Goal: Task Accomplishment & Management: Use online tool/utility

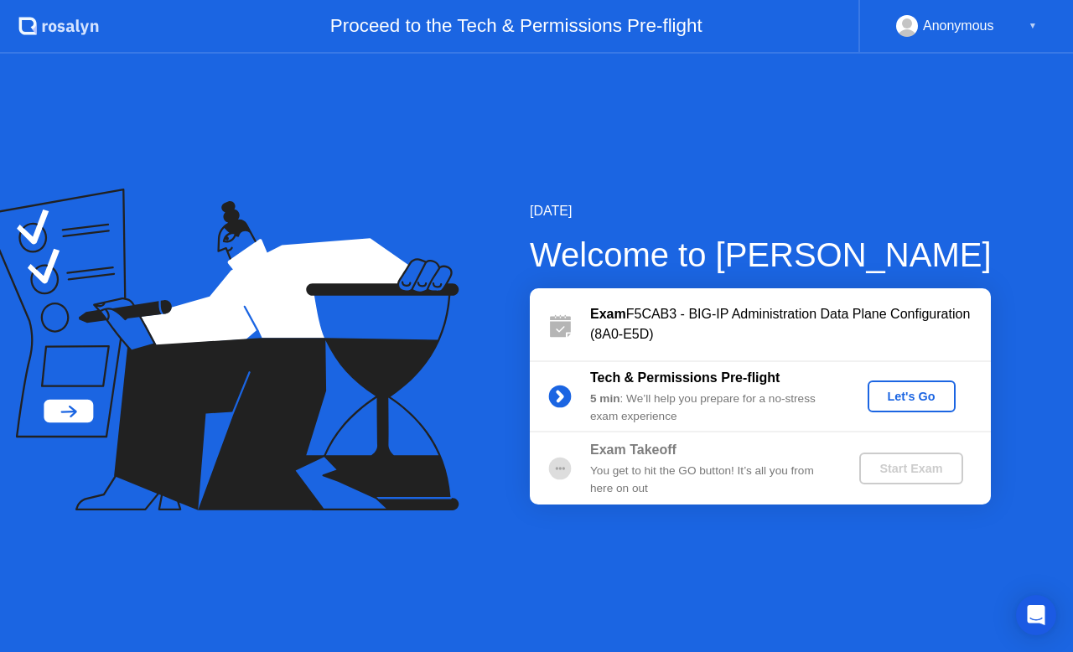
click at [892, 407] on button "Let's Go" at bounding box center [911, 397] width 88 height 32
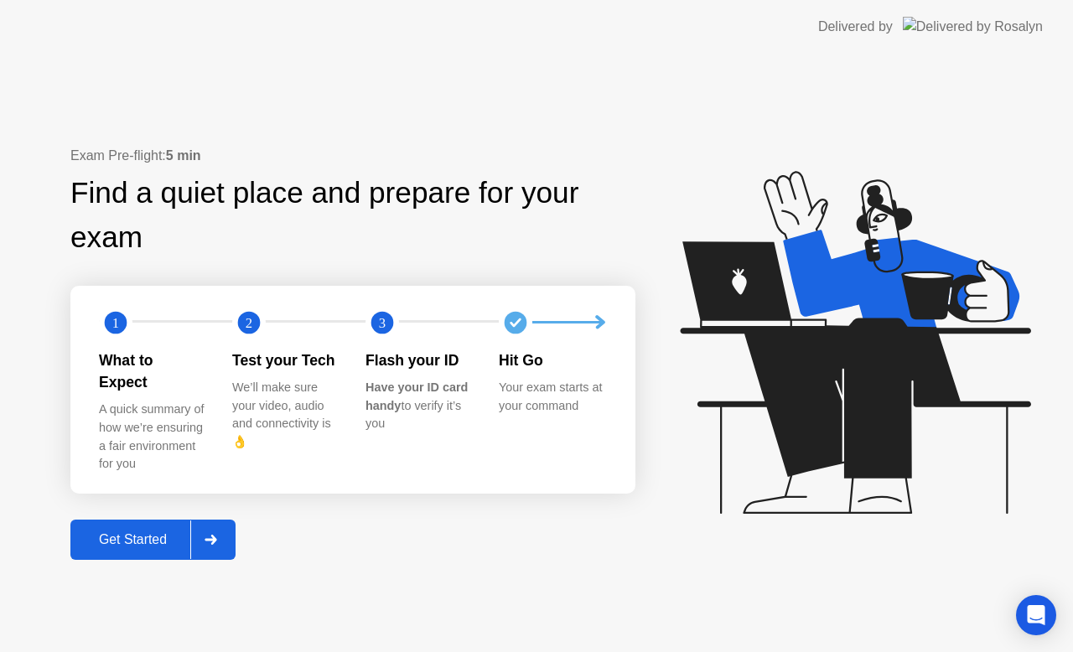
click at [227, 538] on div at bounding box center [210, 539] width 40 height 39
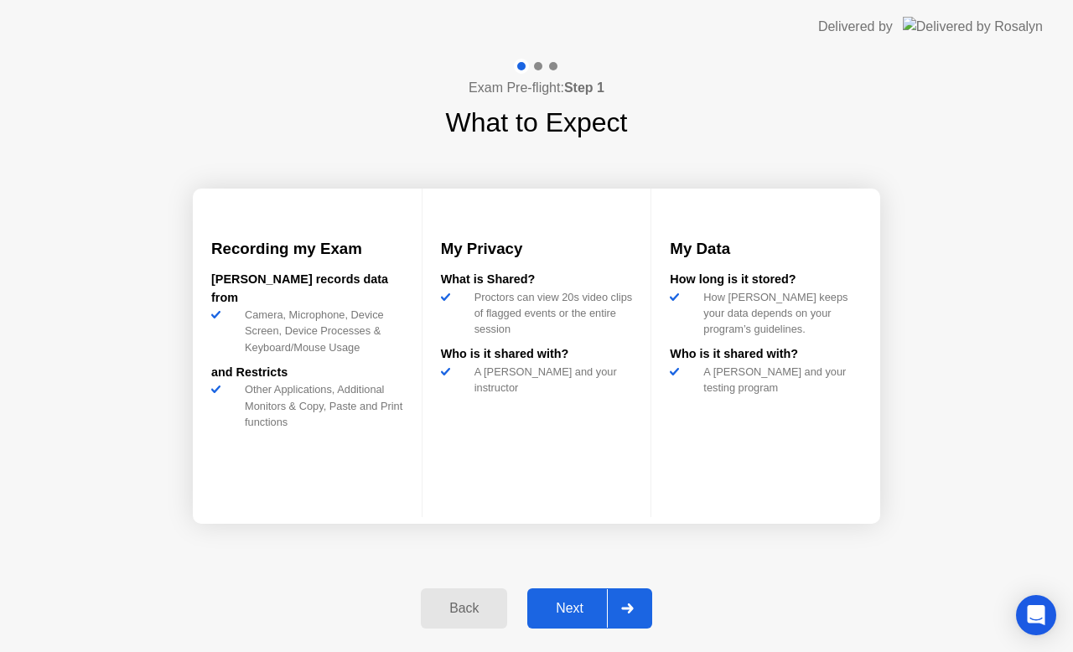
click at [629, 600] on div at bounding box center [627, 608] width 40 height 39
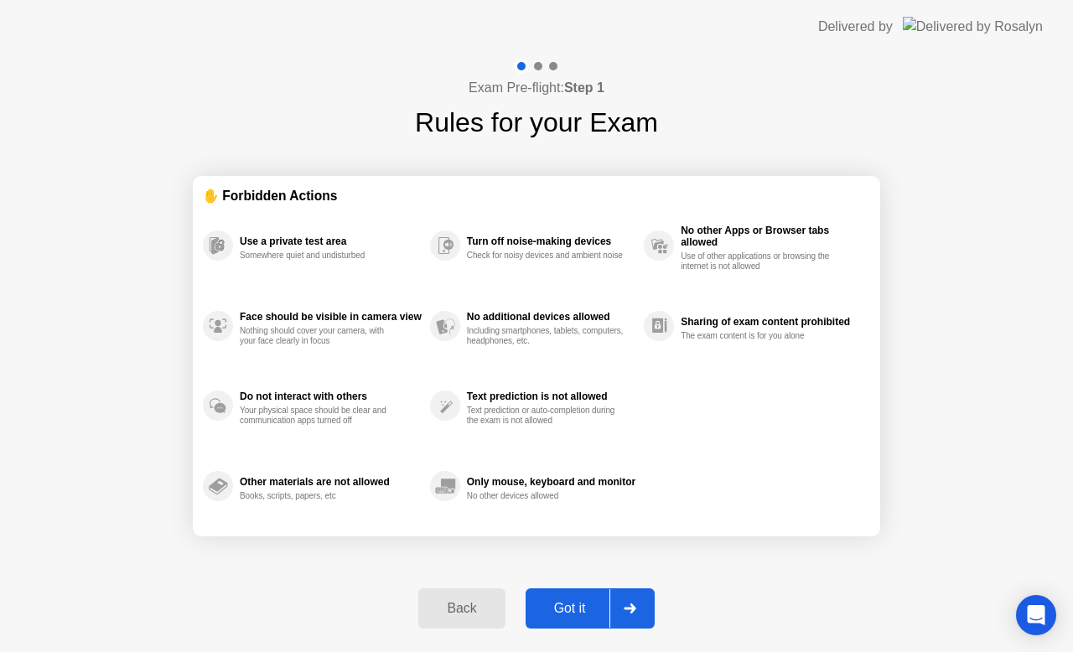
click at [634, 614] on div at bounding box center [629, 608] width 40 height 39
select select "**********"
select select "*******"
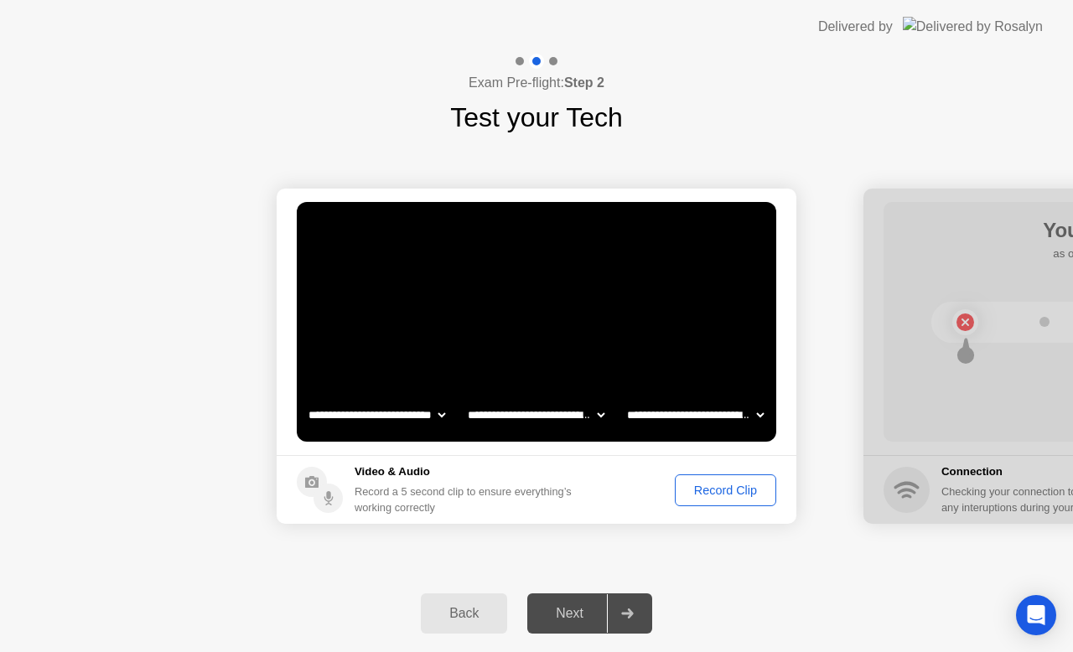
click at [699, 484] on div "Record Clip" at bounding box center [726, 490] width 90 height 13
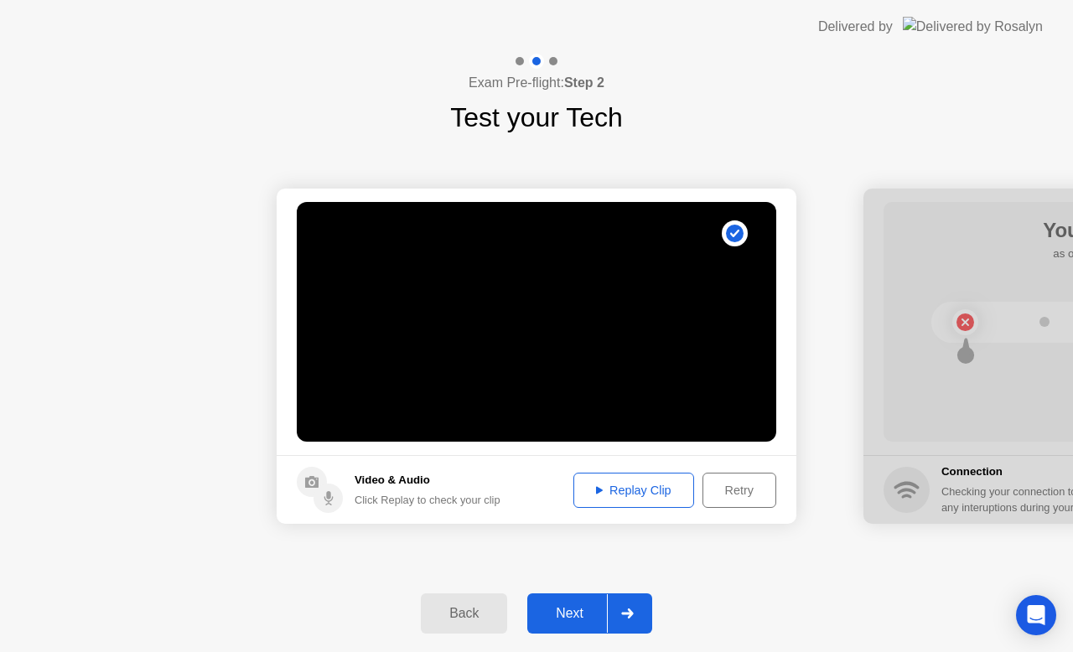
click at [637, 609] on div at bounding box center [627, 613] width 40 height 39
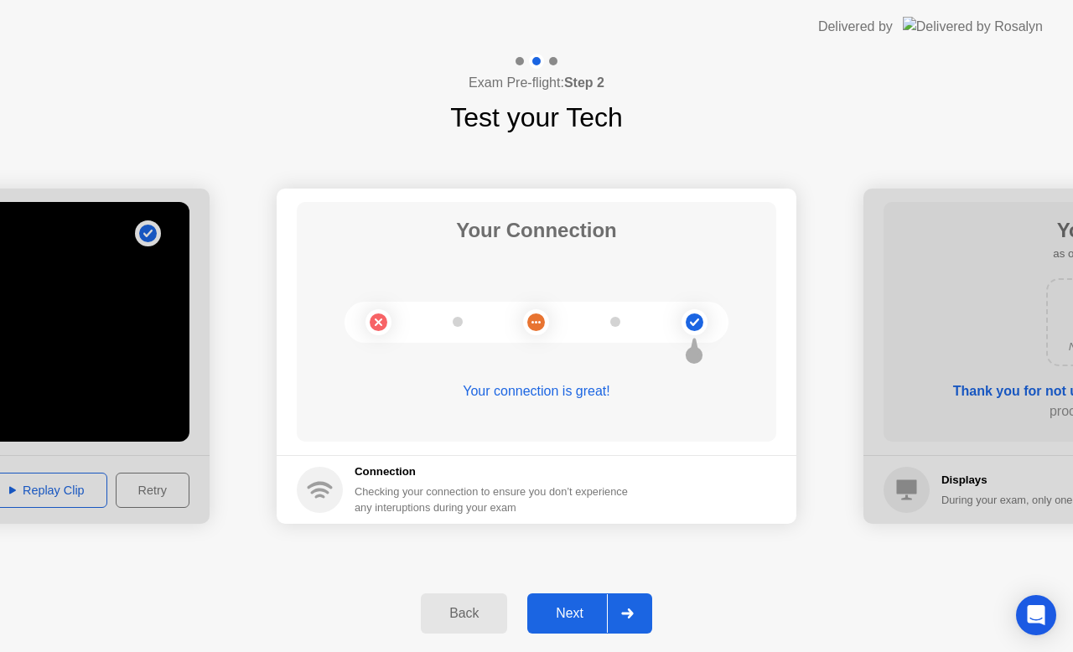
click at [629, 627] on div at bounding box center [627, 613] width 40 height 39
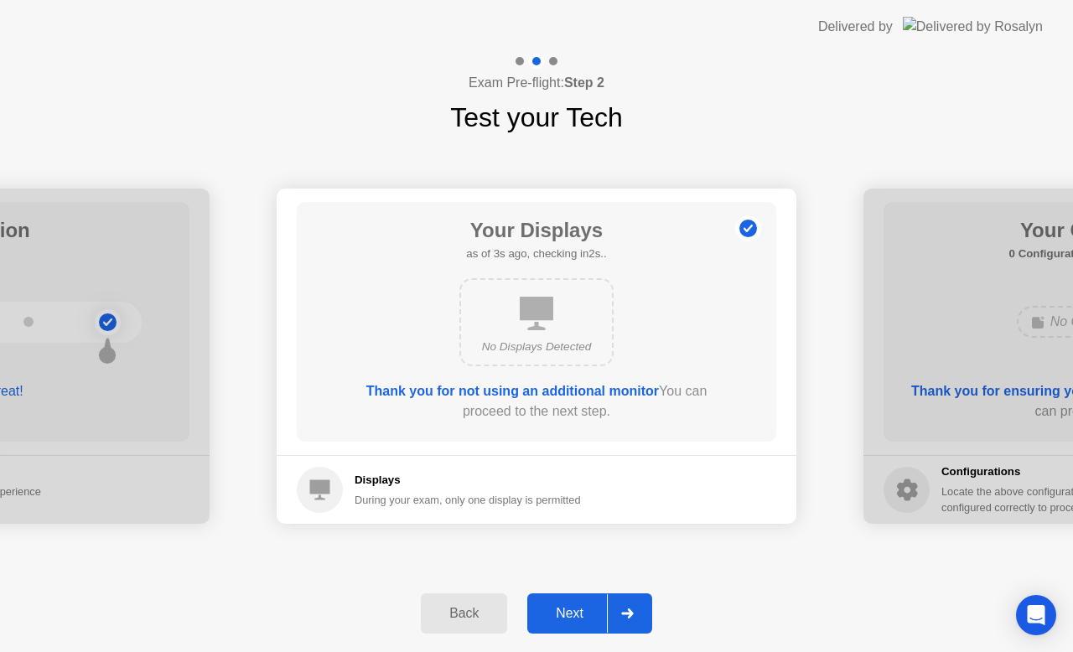
click at [635, 614] on div at bounding box center [627, 613] width 40 height 39
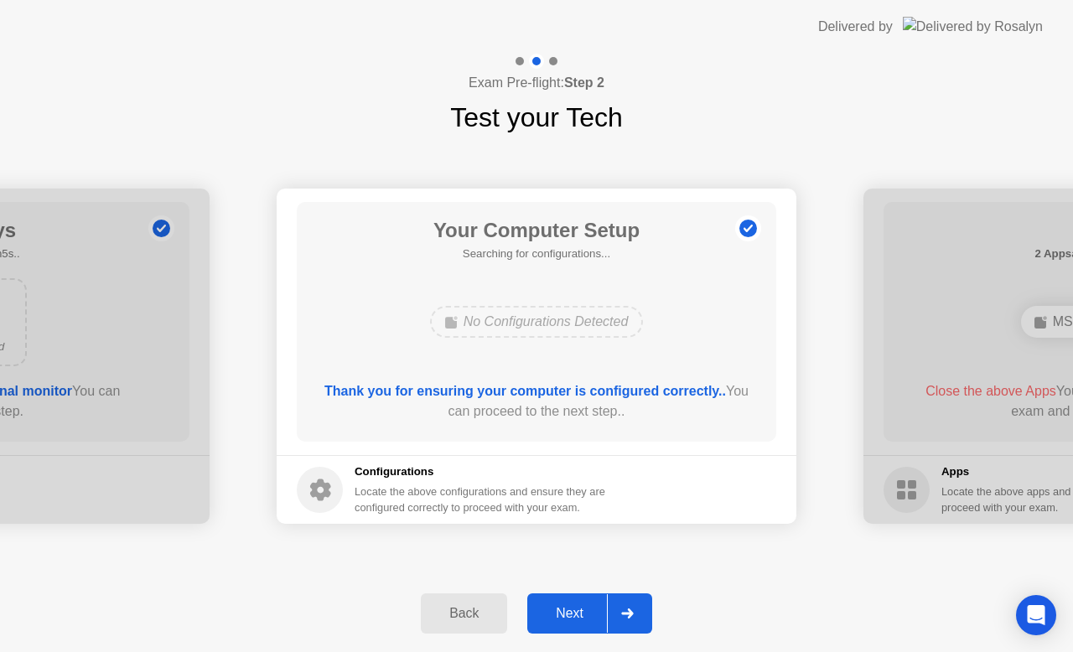
click at [627, 632] on div at bounding box center [627, 613] width 40 height 39
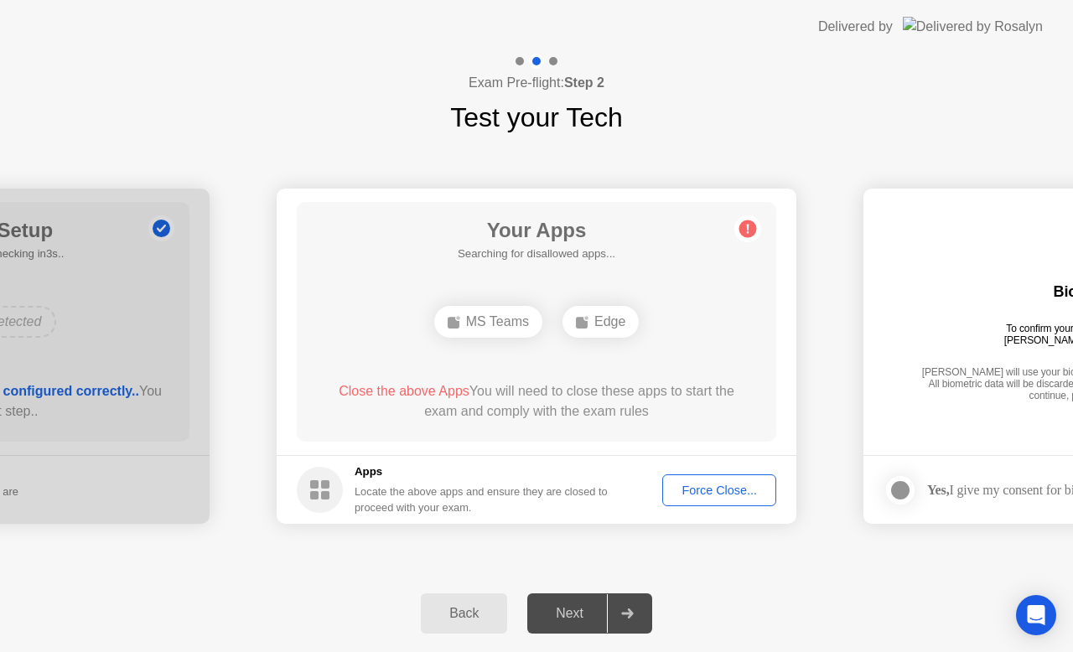
click at [684, 493] on div "Force Close..." at bounding box center [719, 490] width 102 height 13
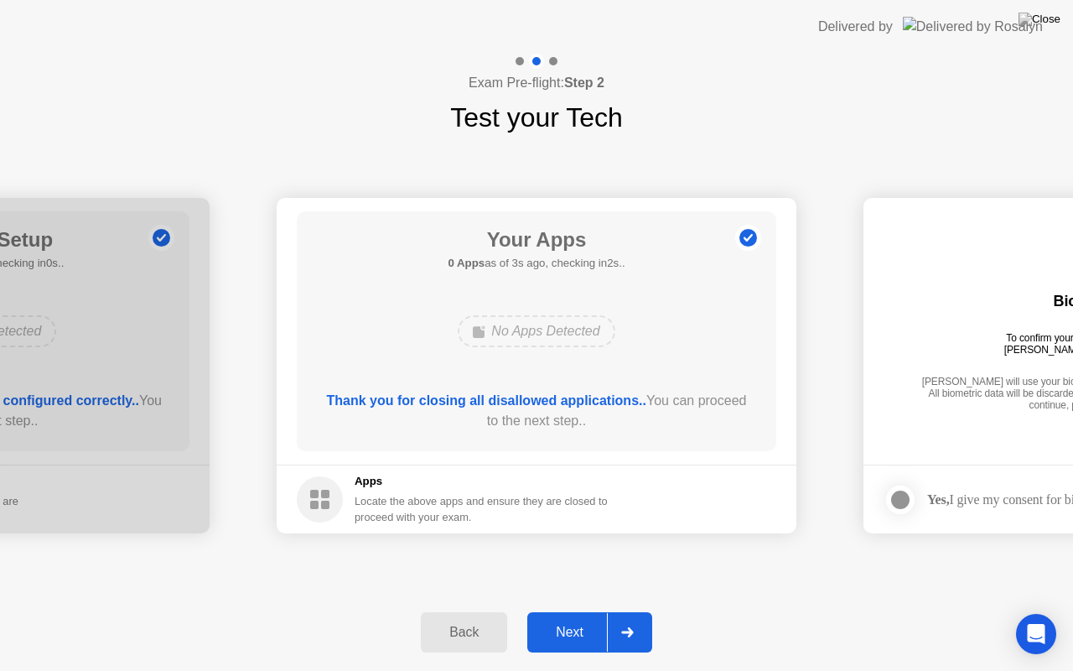
click at [629, 629] on icon at bounding box center [627, 632] width 12 height 10
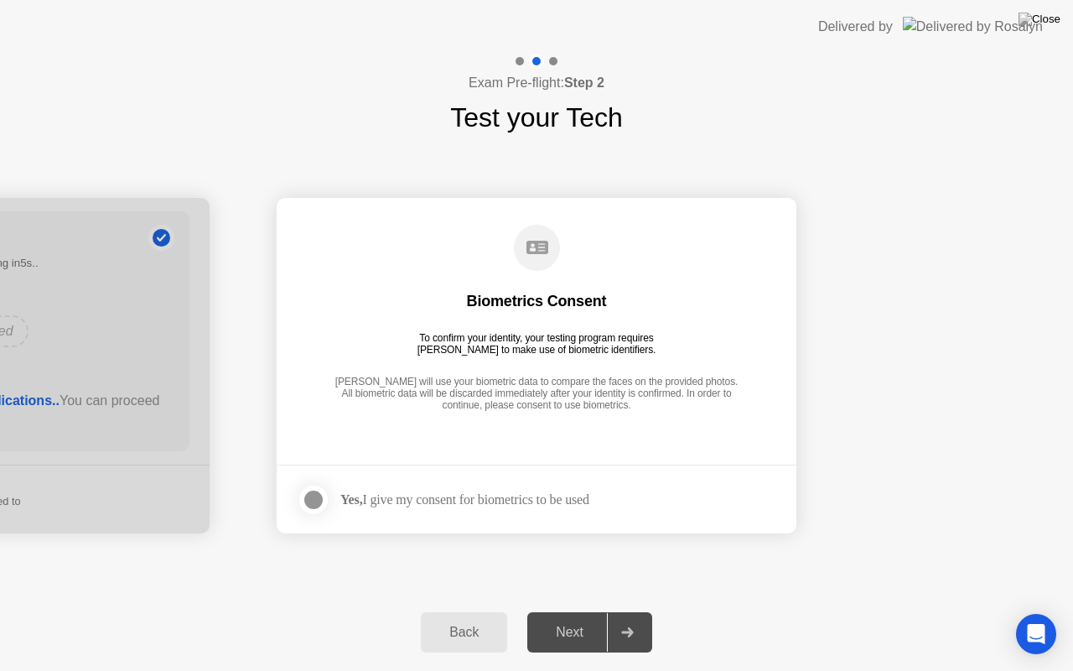
click at [319, 494] on div at bounding box center [313, 499] width 20 height 20
click at [629, 624] on div at bounding box center [627, 632] width 40 height 39
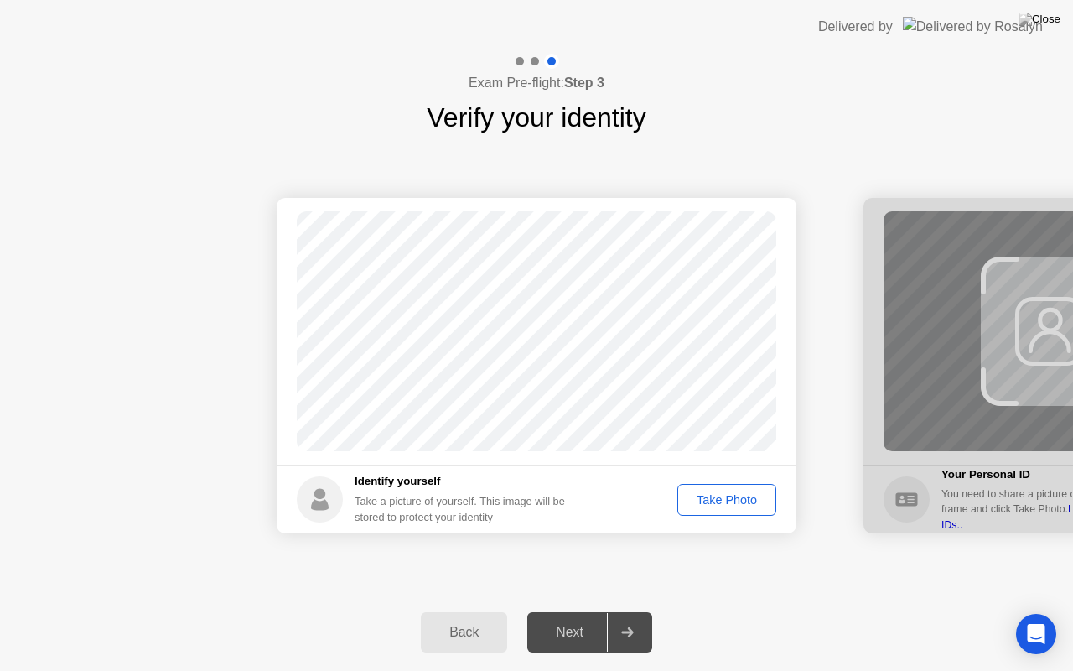
click at [744, 505] on div "Take Photo" at bounding box center [726, 499] width 87 height 13
click at [621, 635] on icon at bounding box center [627, 632] width 13 height 10
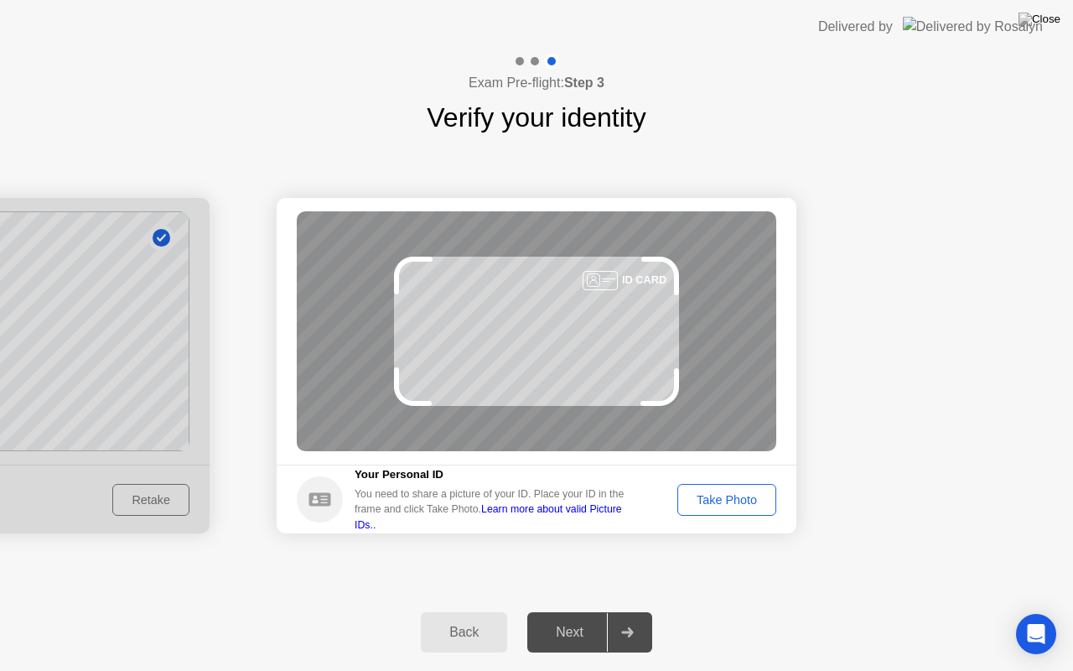
click at [723, 510] on button "Take Photo" at bounding box center [726, 500] width 99 height 32
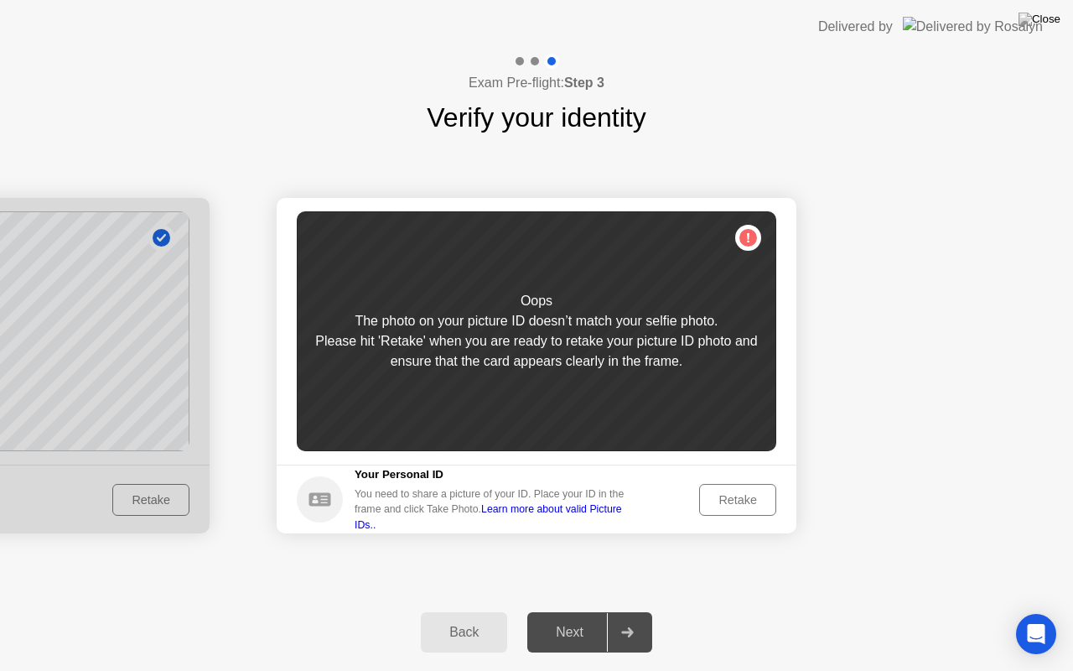
click at [723, 510] on button "Retake" at bounding box center [737, 500] width 77 height 32
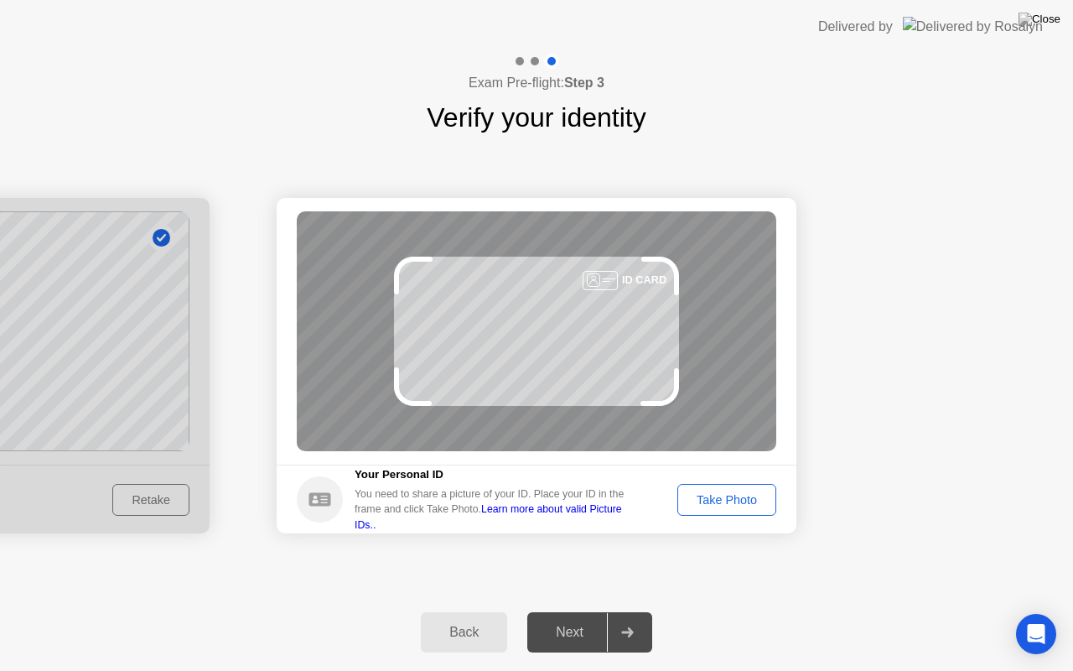
click at [723, 510] on button "Take Photo" at bounding box center [726, 500] width 99 height 32
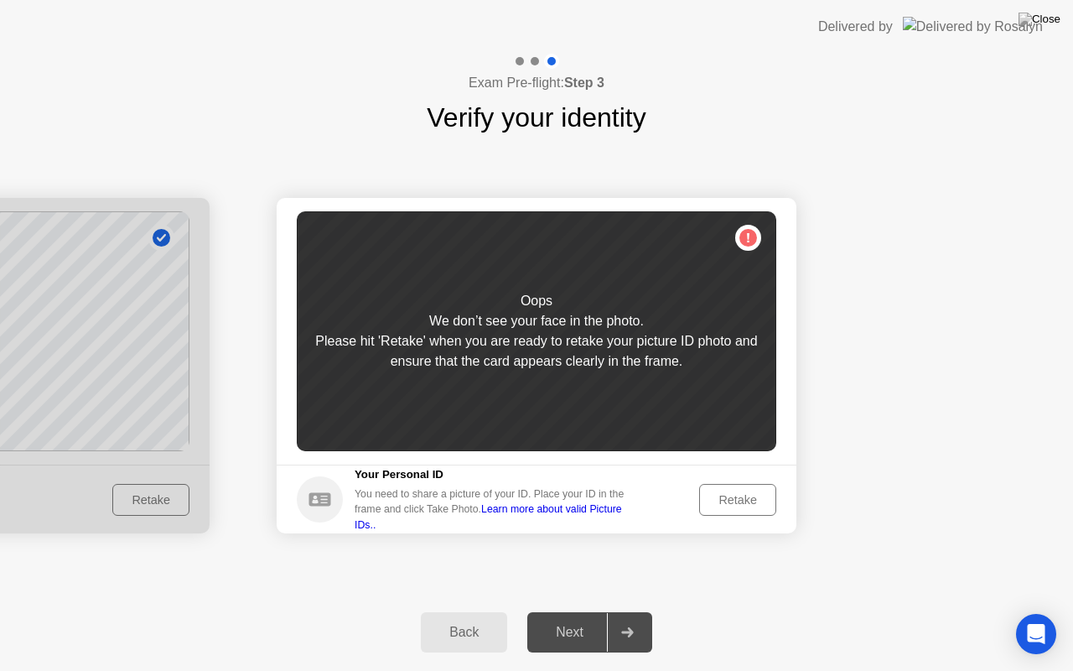
click at [723, 510] on button "Retake" at bounding box center [737, 500] width 77 height 32
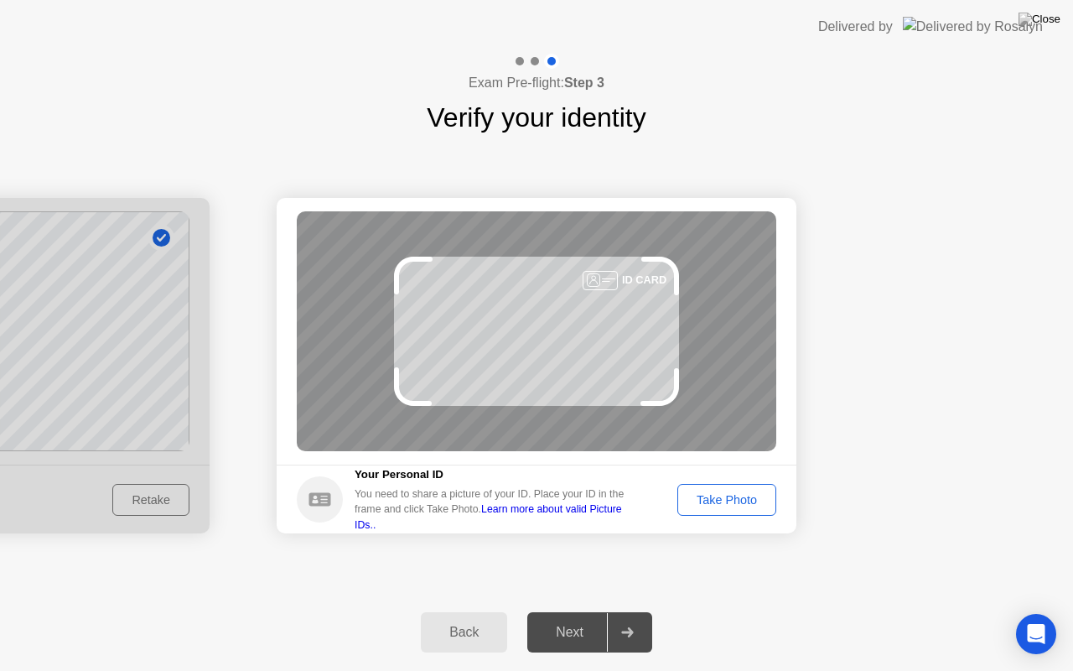
click at [723, 510] on button "Take Photo" at bounding box center [726, 500] width 99 height 32
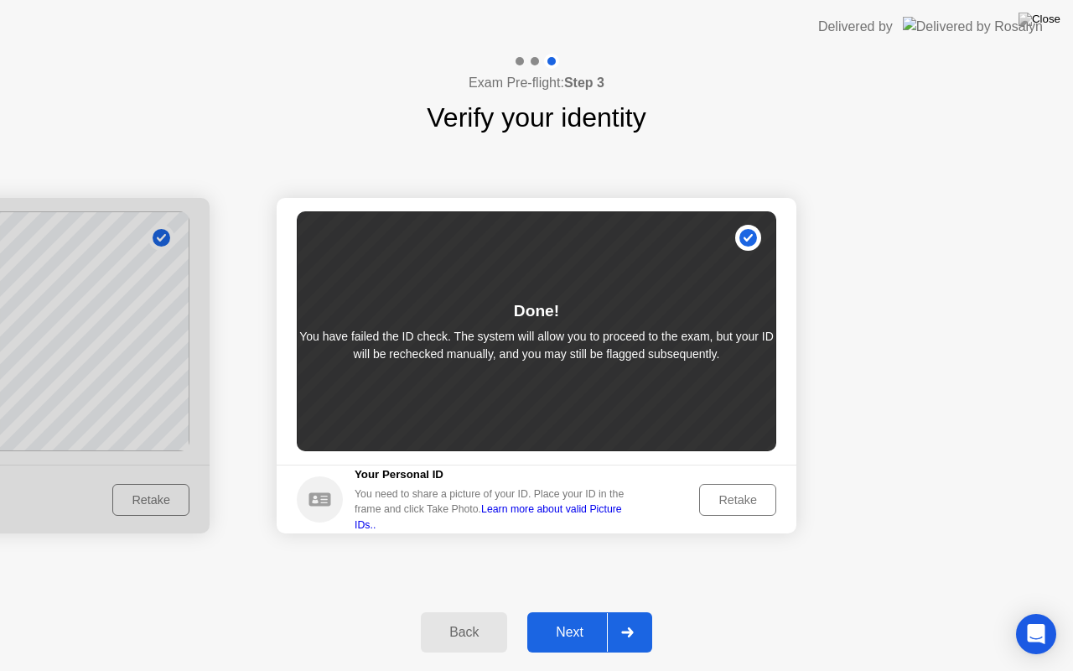
click at [635, 624] on div at bounding box center [627, 632] width 40 height 39
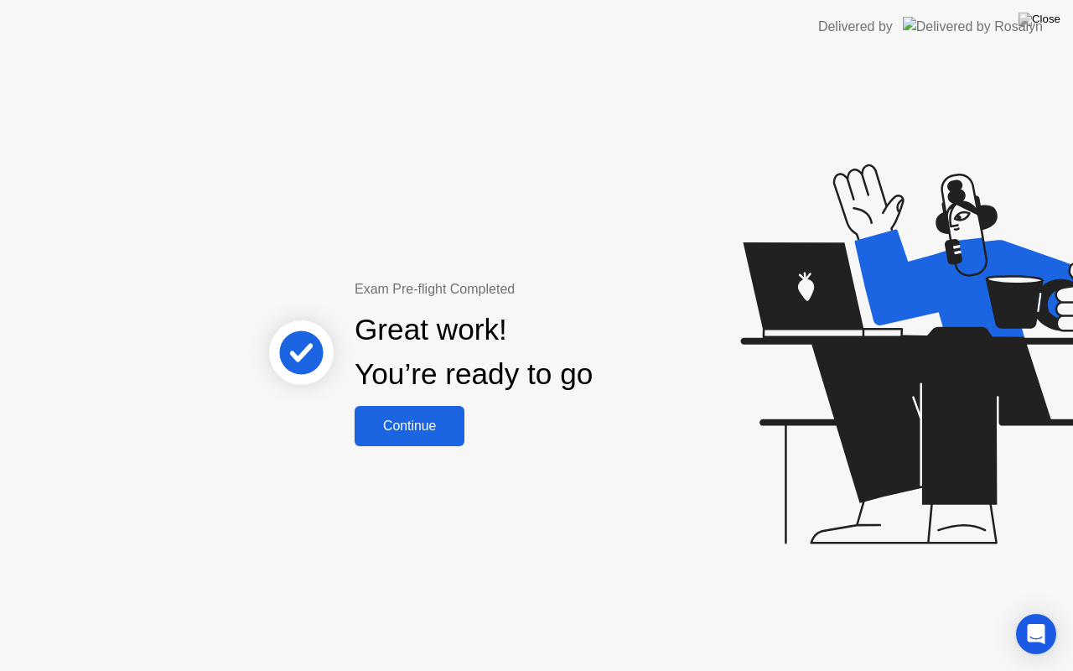
click at [456, 431] on div "Continue" at bounding box center [410, 425] width 100 height 15
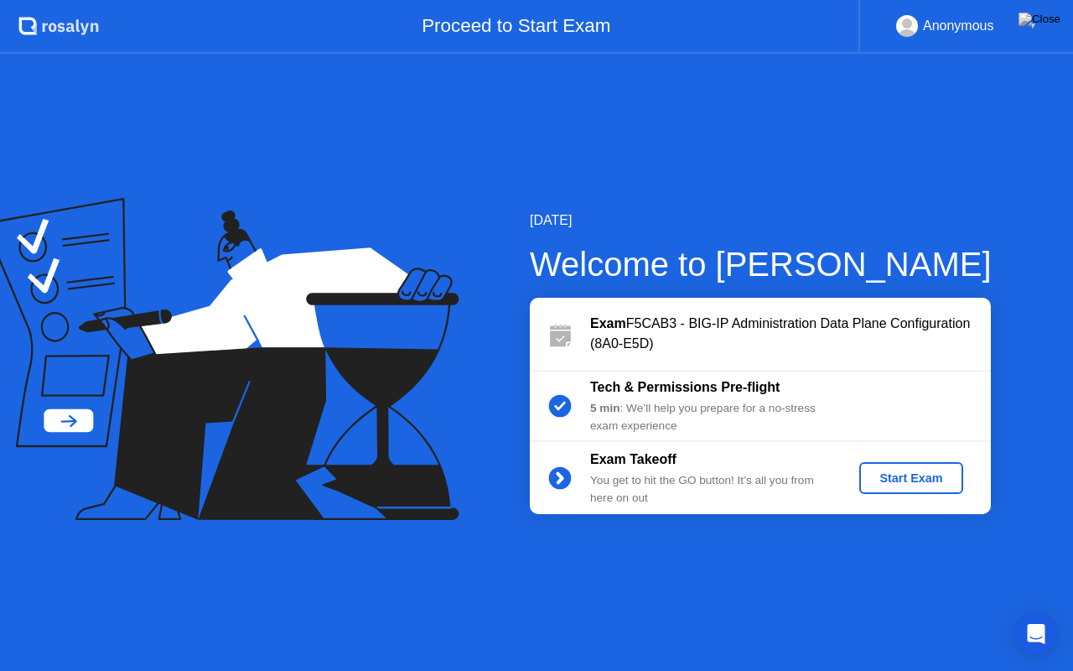
click at [899, 481] on div "Start Exam" at bounding box center [911, 477] width 90 height 13
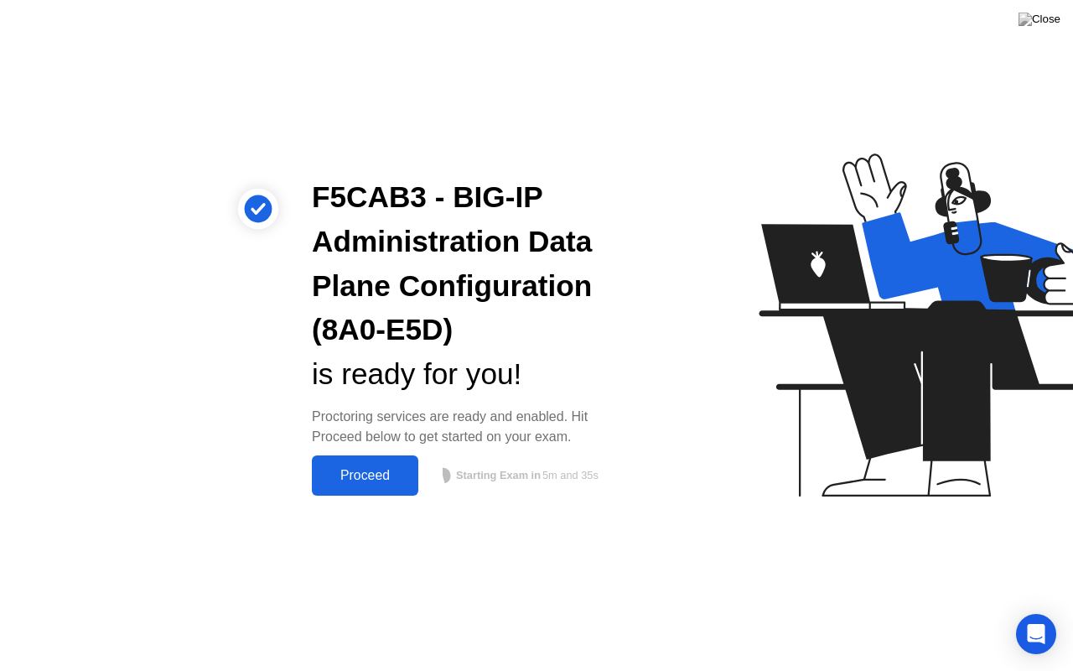
click at [384, 491] on button "Proceed" at bounding box center [365, 475] width 106 height 40
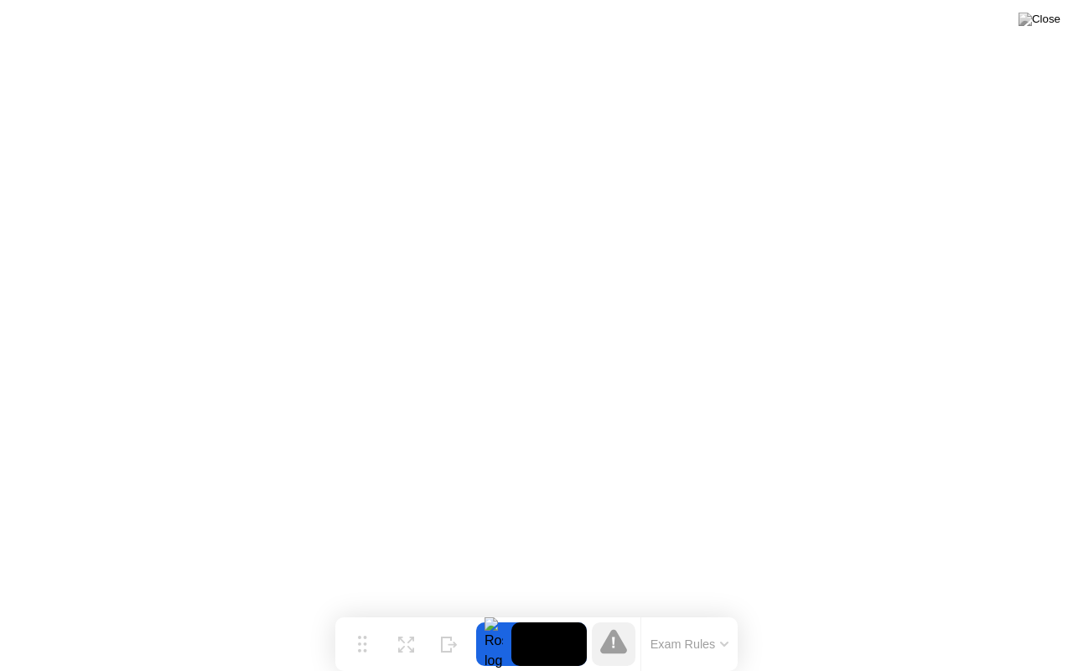
click at [617, 651] on icon at bounding box center [613, 641] width 27 height 24
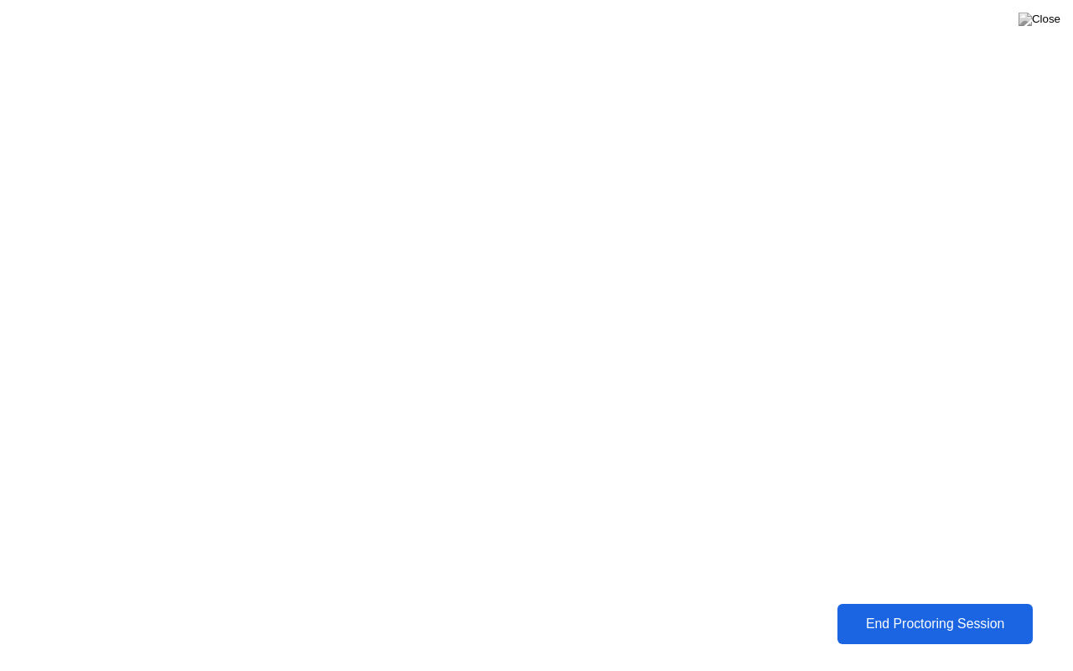
click at [883, 615] on div "End Proctoring Session" at bounding box center [934, 623] width 203 height 17
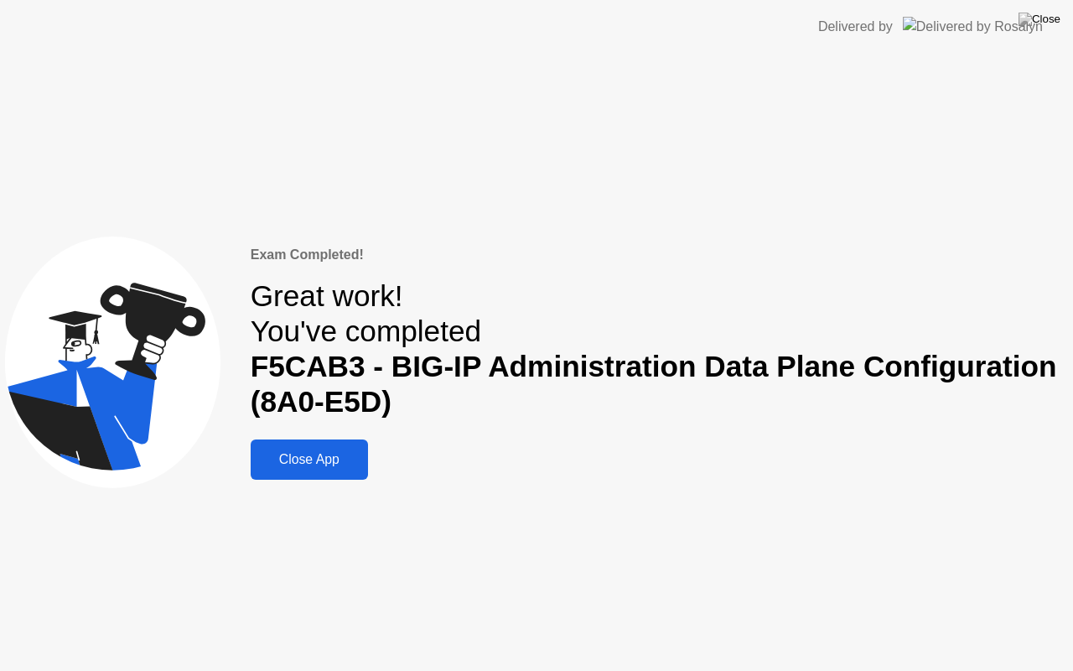
click at [305, 458] on div "Close App" at bounding box center [309, 459] width 107 height 15
